Goal: Navigation & Orientation: Find specific page/section

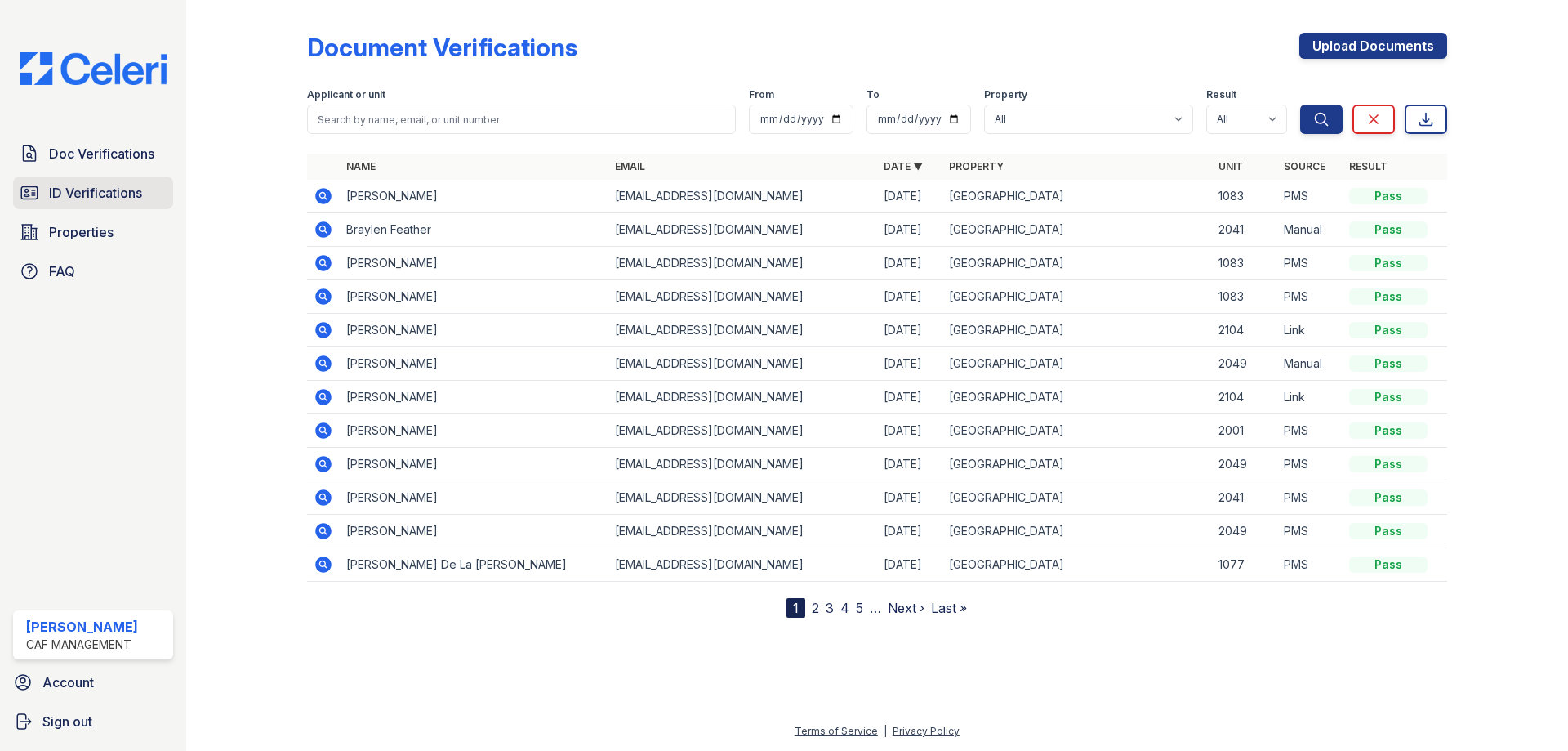
click at [64, 192] on span "ID Verifications" at bounding box center [96, 192] width 93 height 20
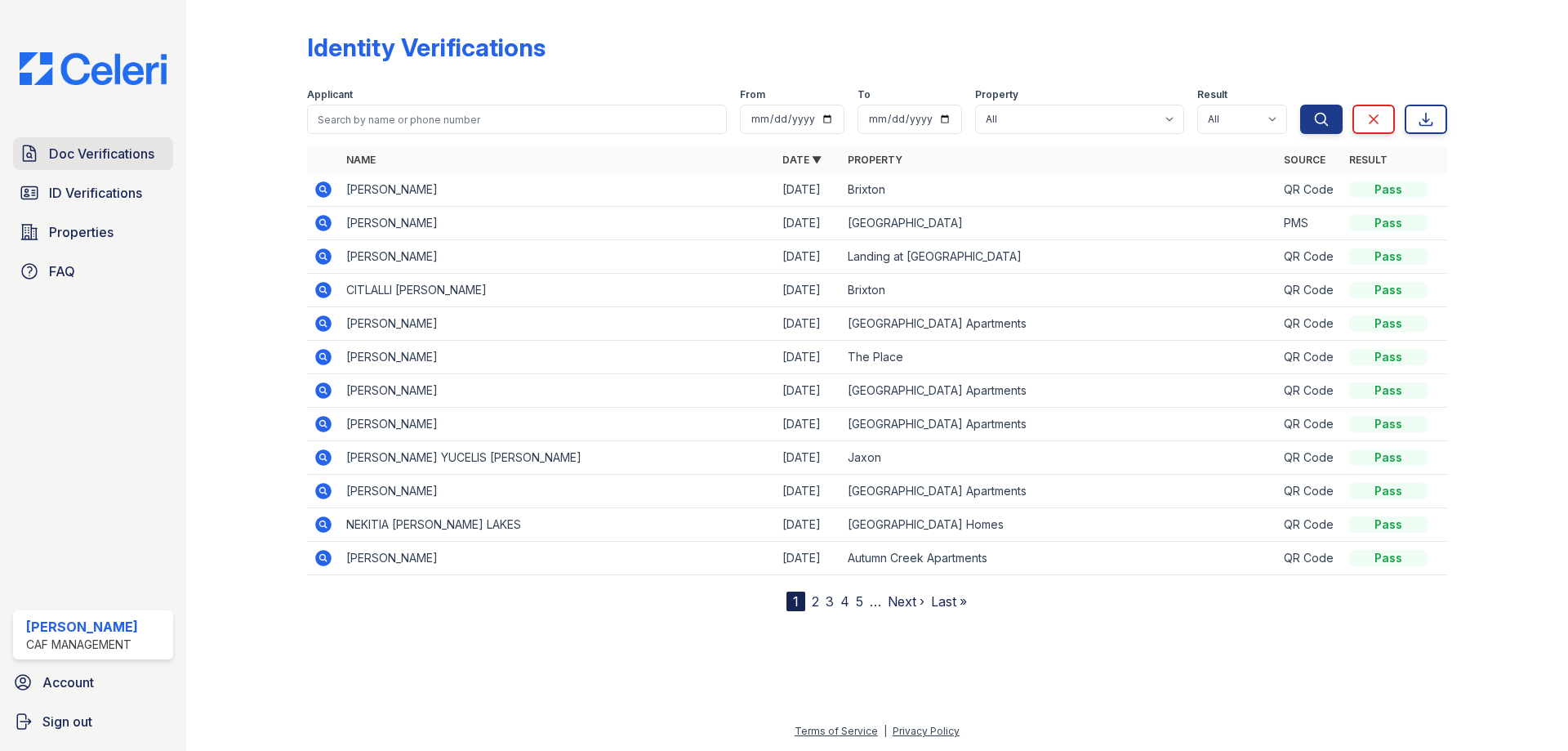
click at [71, 166] on link "Doc Verifications" at bounding box center [93, 154] width 160 height 32
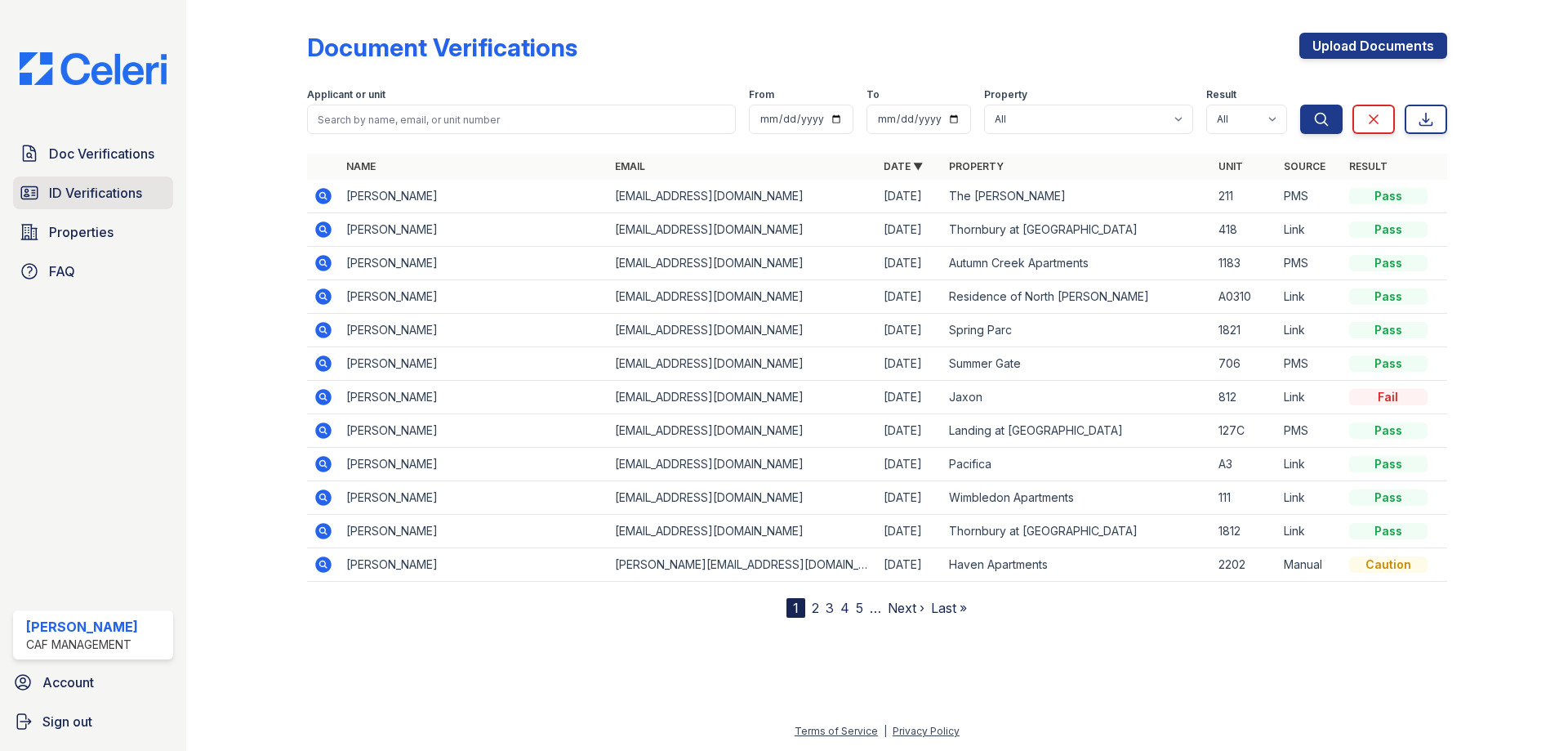
click at [80, 189] on span "ID Verifications" at bounding box center [96, 192] width 93 height 20
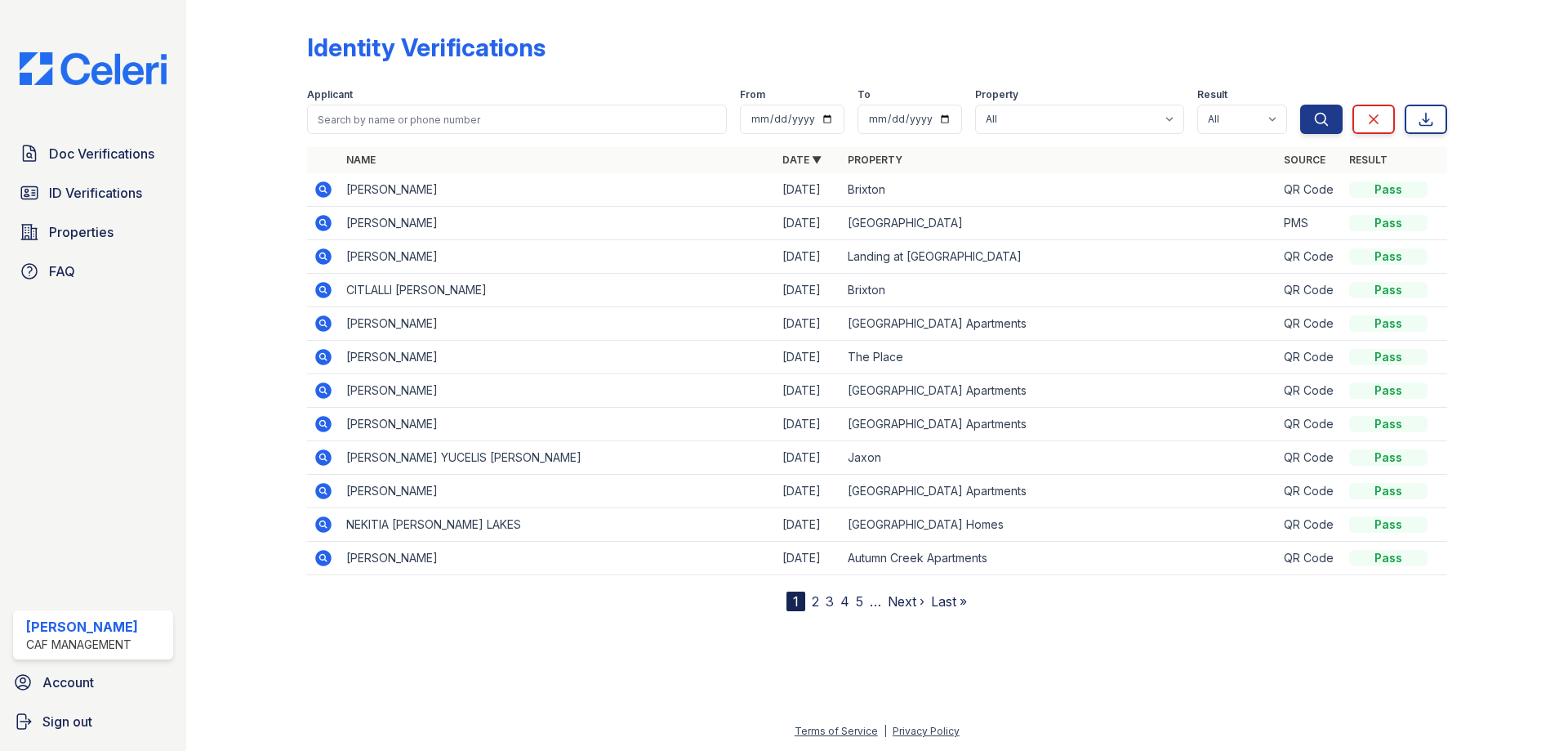
click at [866, 161] on link "Property" at bounding box center [875, 159] width 55 height 12
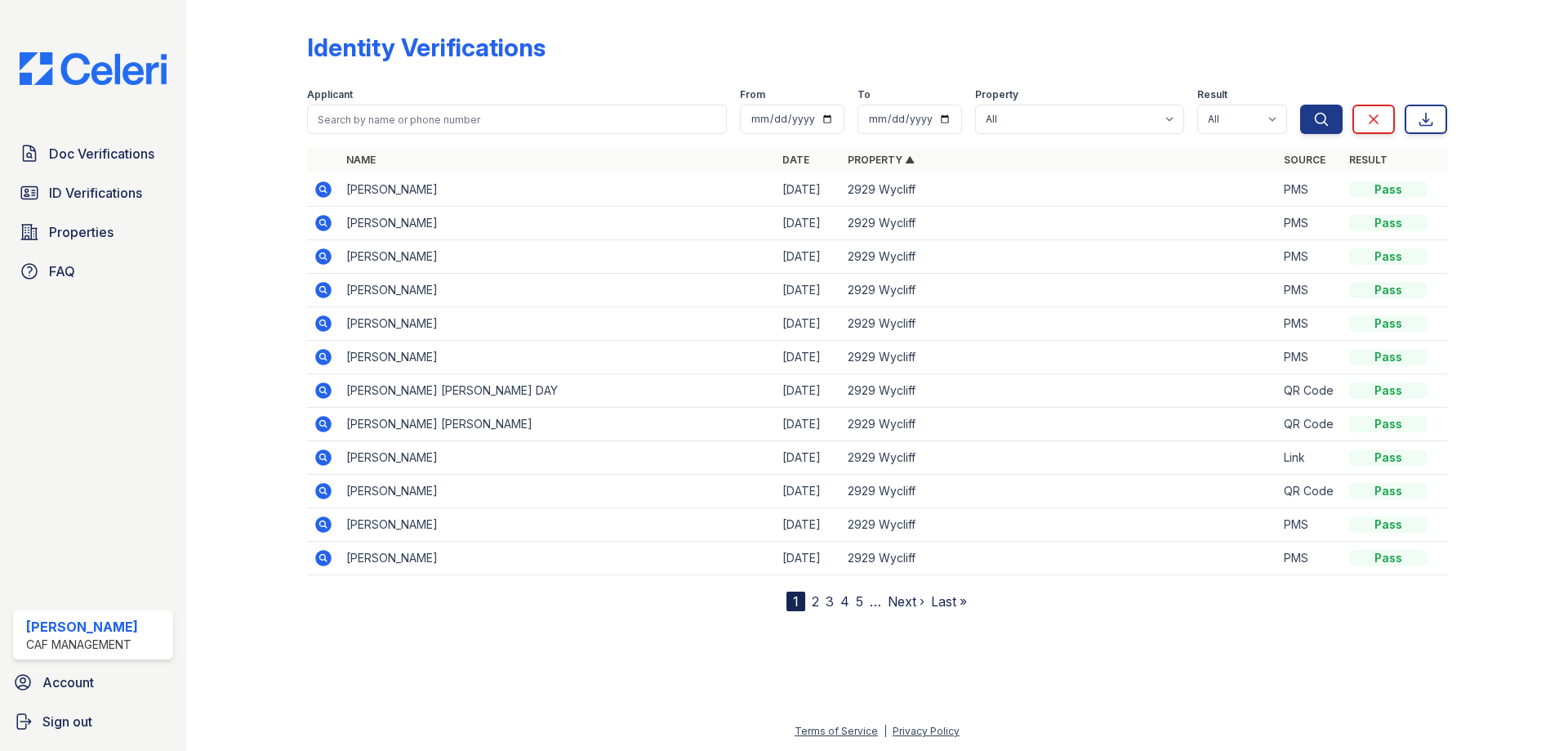
click at [866, 161] on link "Property ▲" at bounding box center [881, 159] width 67 height 12
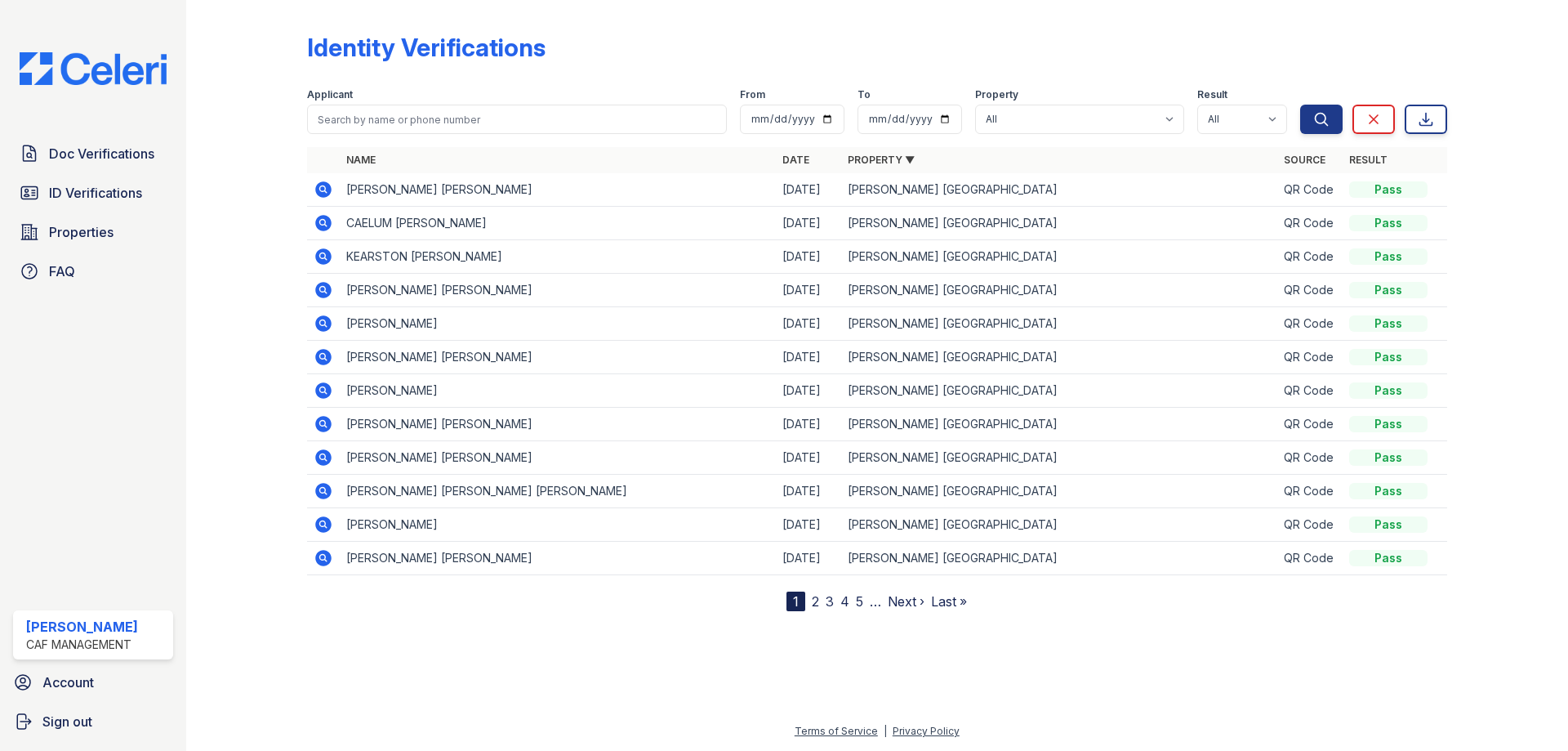
click at [866, 161] on link "Property ▼" at bounding box center [881, 159] width 67 height 12
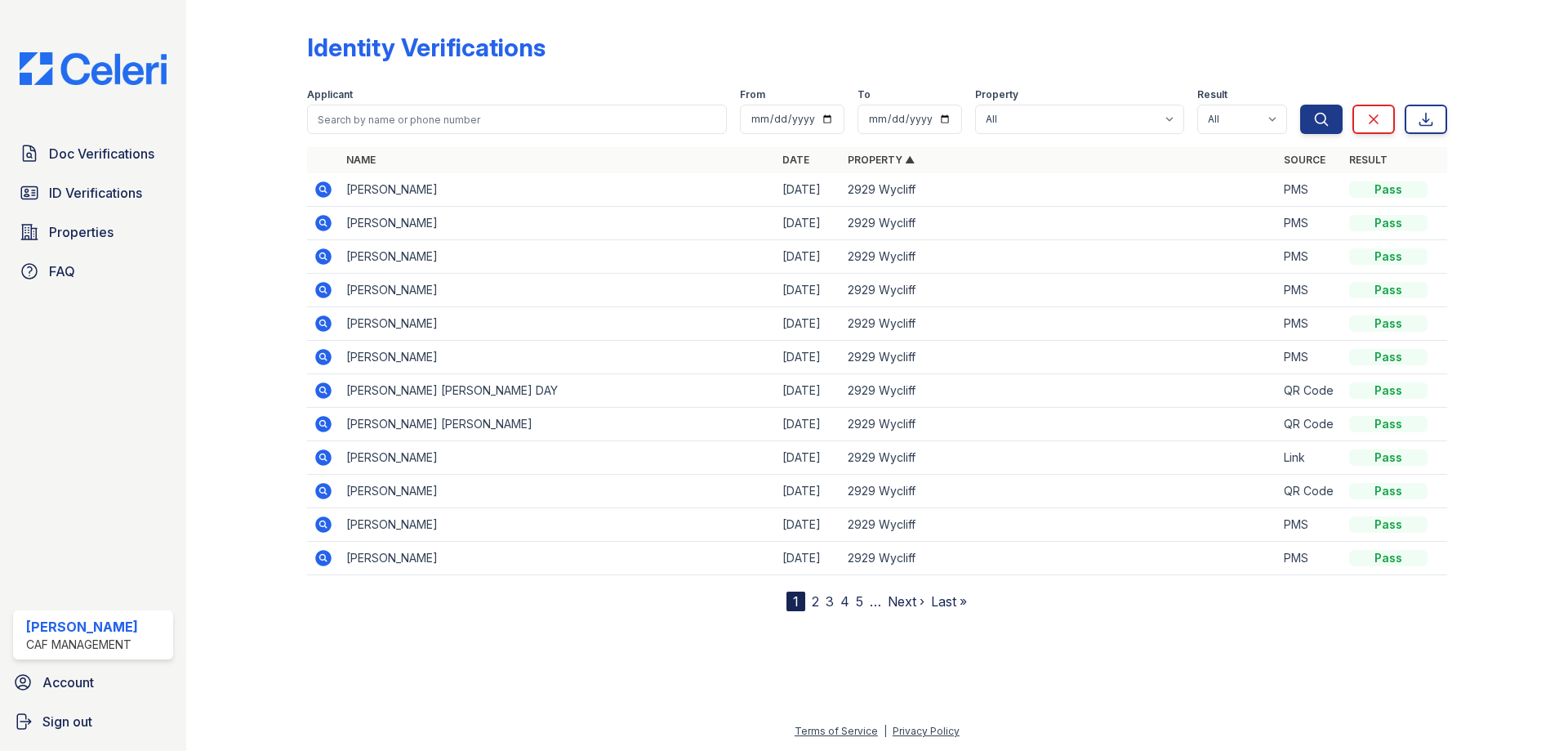
click at [866, 161] on link "Property ▲" at bounding box center [881, 159] width 67 height 12
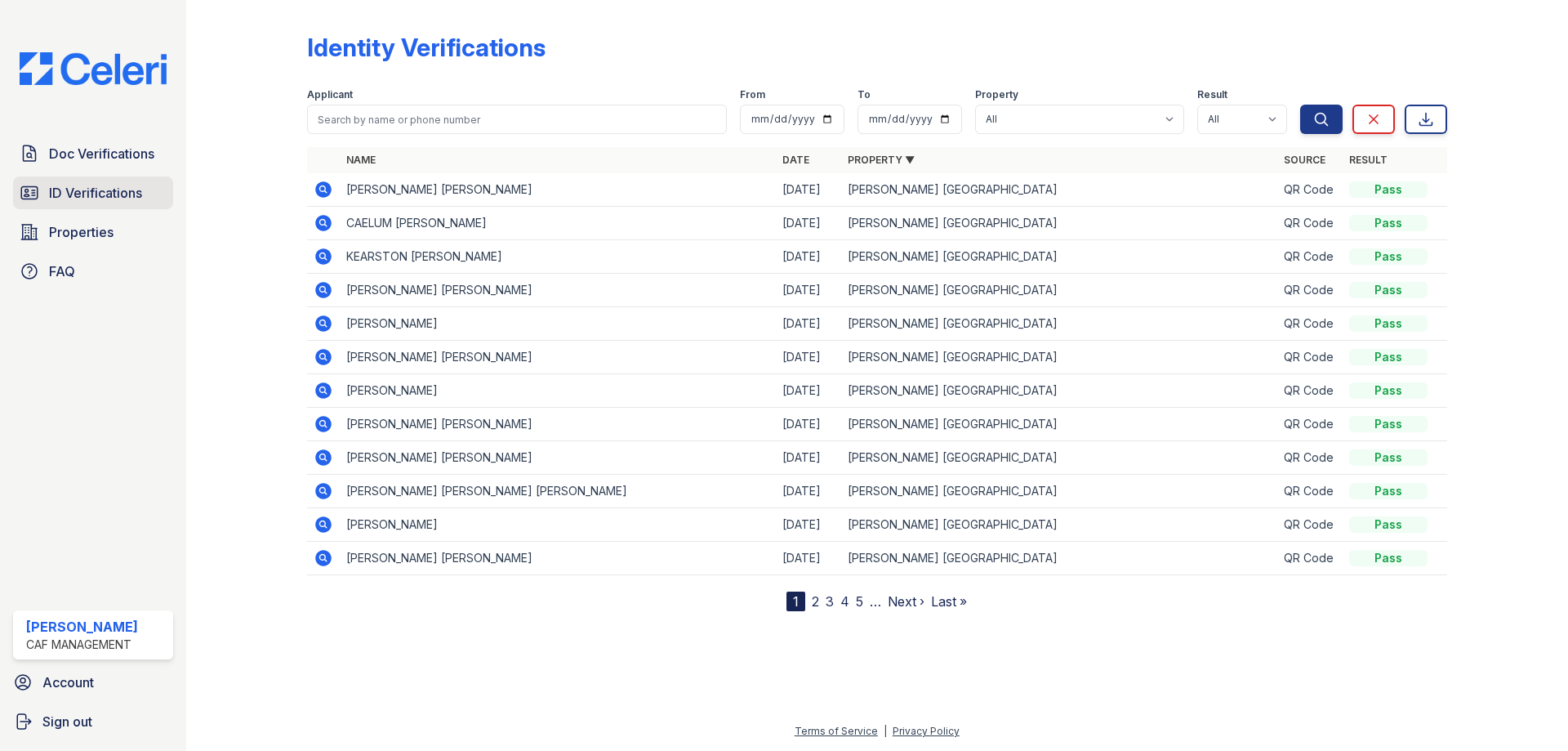
click at [76, 184] on span "ID Verifications" at bounding box center [96, 192] width 93 height 20
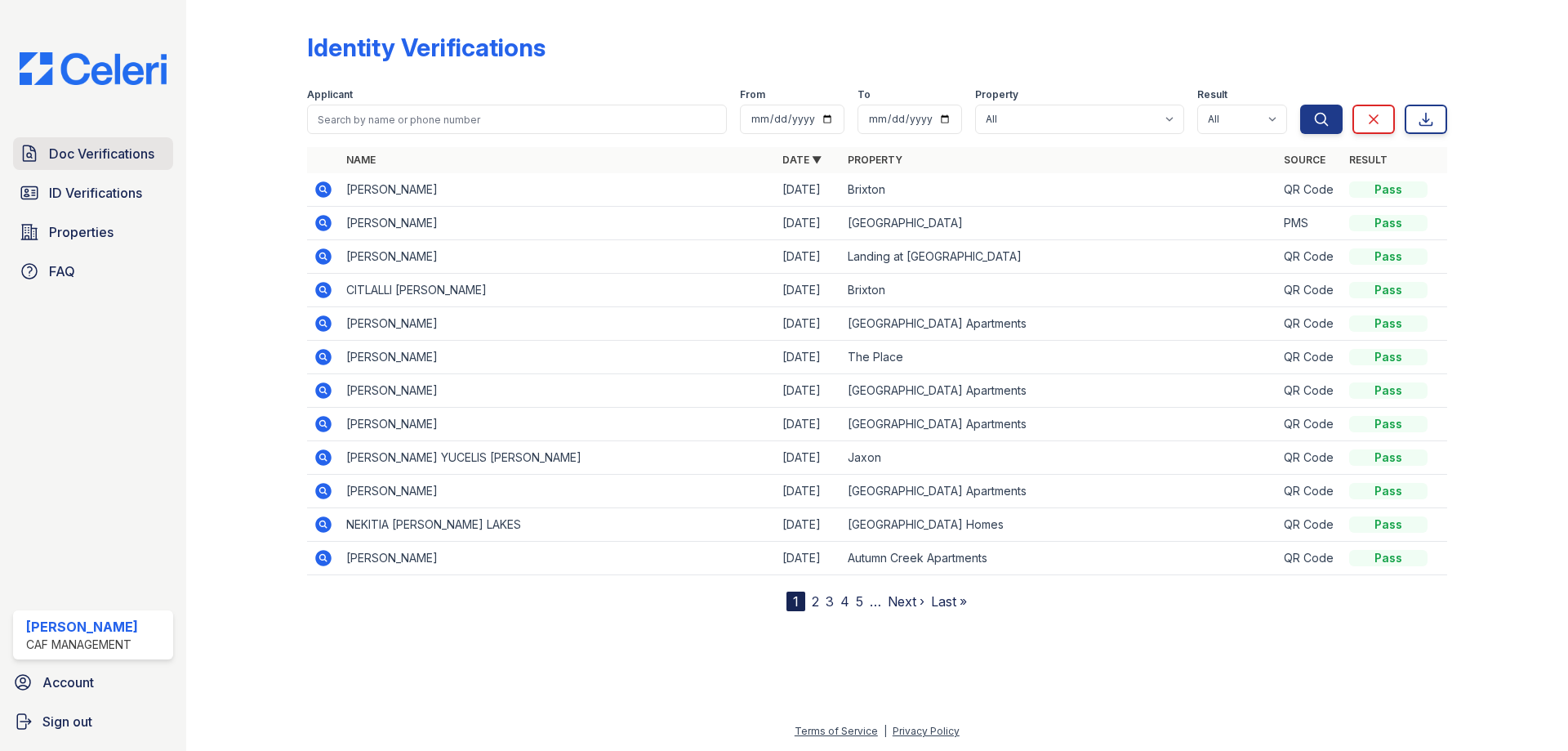
click at [135, 145] on span "Doc Verifications" at bounding box center [101, 154] width 105 height 20
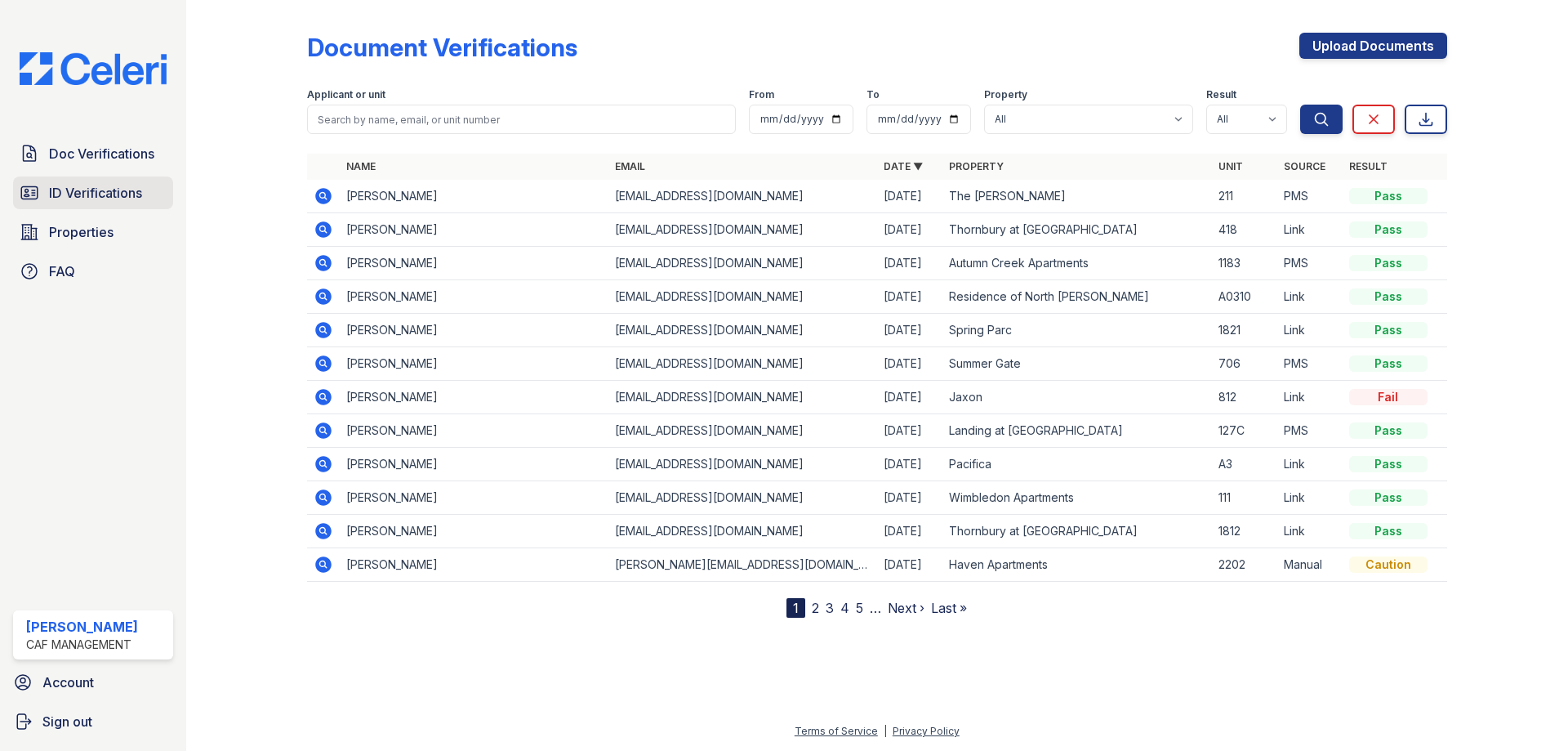
click at [89, 207] on link "ID Verifications" at bounding box center [93, 192] width 160 height 32
